Goal: Transaction & Acquisition: Purchase product/service

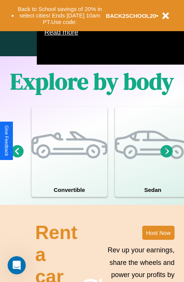
scroll to position [489, 0]
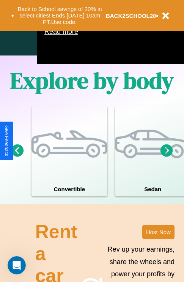
click at [167, 157] on icon at bounding box center [167, 150] width 13 height 13
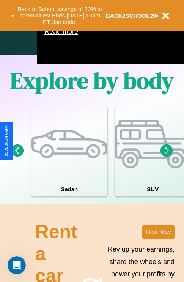
click at [17, 157] on icon at bounding box center [17, 150] width 13 height 13
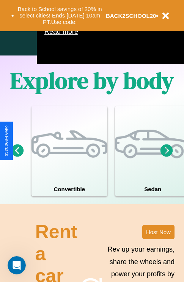
click at [167, 157] on icon at bounding box center [167, 150] width 13 height 13
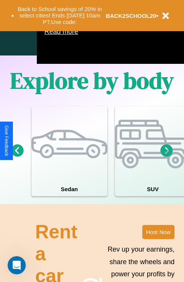
click at [167, 157] on icon at bounding box center [167, 150] width 13 height 13
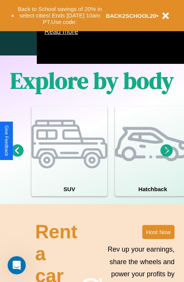
click at [17, 157] on icon at bounding box center [17, 150] width 13 height 13
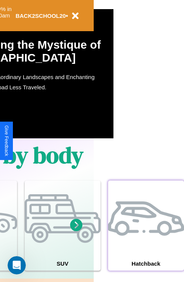
click at [146, 237] on div at bounding box center [146, 219] width 76 height 76
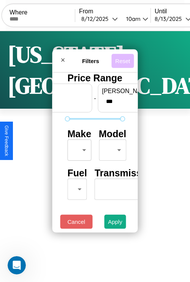
click at [122, 59] on button "Reset" at bounding box center [122, 61] width 22 height 14
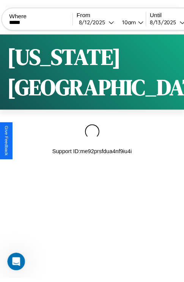
scroll to position [0, 65]
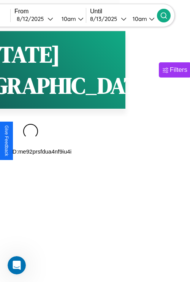
type input "*****"
click at [168, 15] on icon at bounding box center [164, 16] width 8 height 8
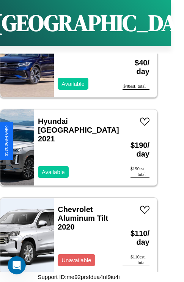
scroll to position [2851, 0]
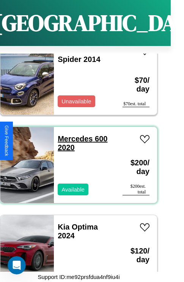
click at [73, 135] on link "Mercedes 600 2020" at bounding box center [83, 143] width 50 height 17
